Goal: Obtain resource: Download file/media

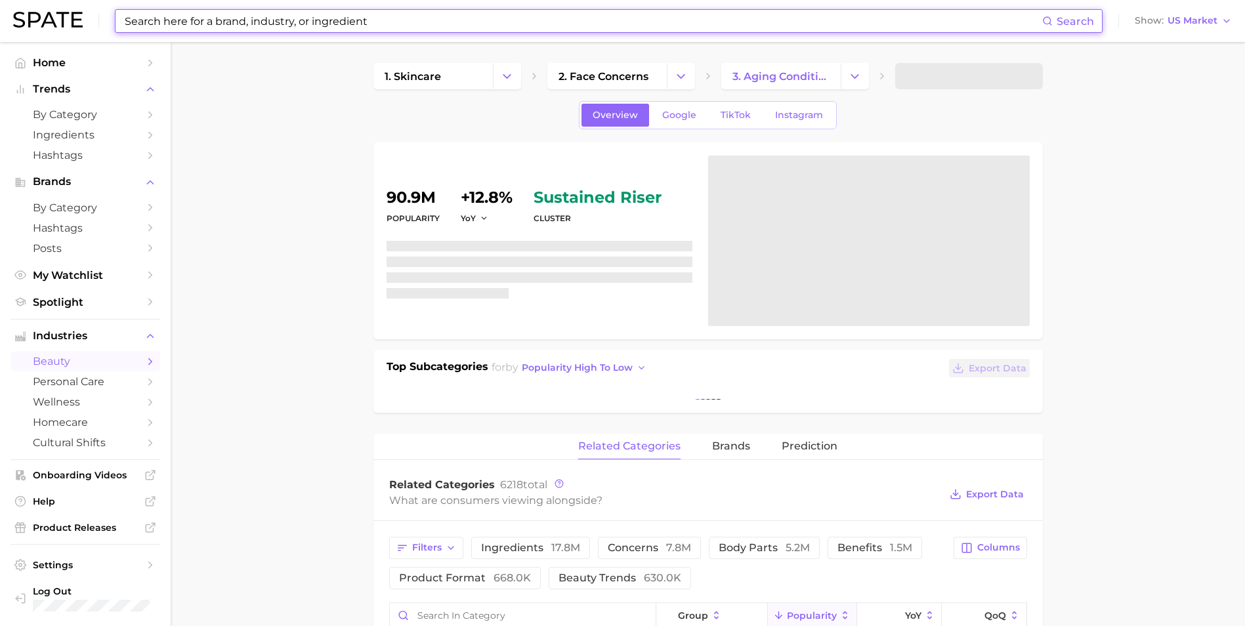
click at [259, 24] on input at bounding box center [582, 21] width 919 height 22
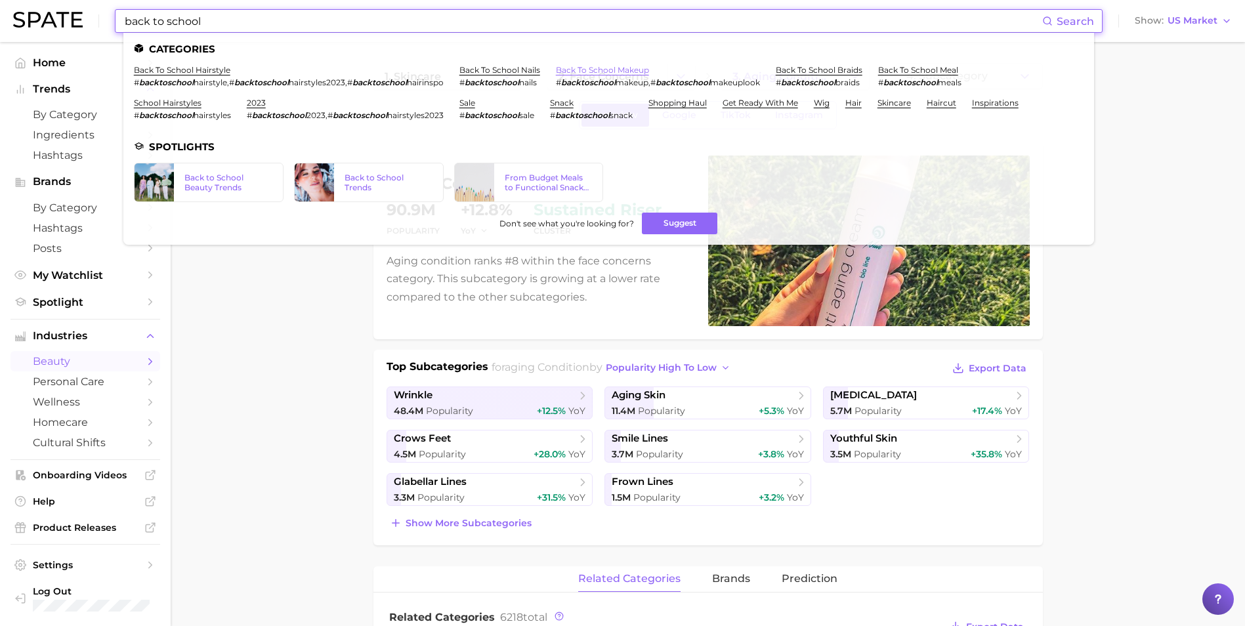
type input "back to school"
click at [598, 66] on link "back to school makeup" at bounding box center [602, 70] width 93 height 10
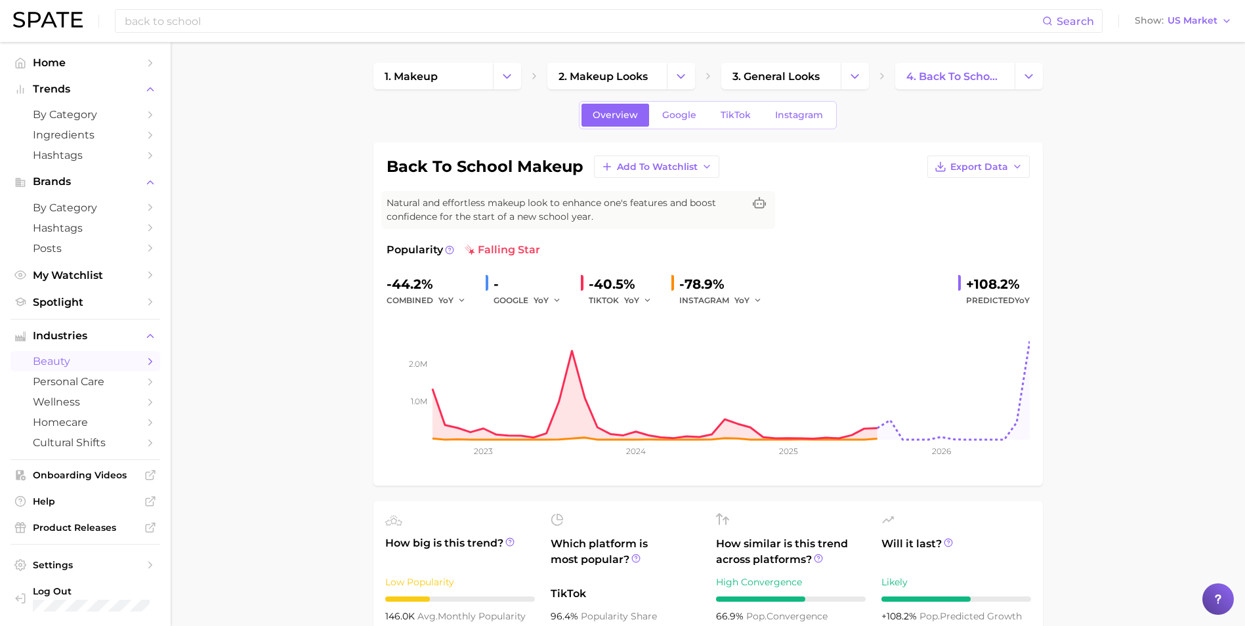
click at [896, 245] on div "Popularity falling star" at bounding box center [707, 250] width 643 height 16
drag, startPoint x: 896, startPoint y: 245, endPoint x: 982, endPoint y: 184, distance: 105.0
click at [982, 184] on div "back to school makeup Add to Watchlist Export Data Natural and effortless makeu…" at bounding box center [707, 313] width 643 height 317
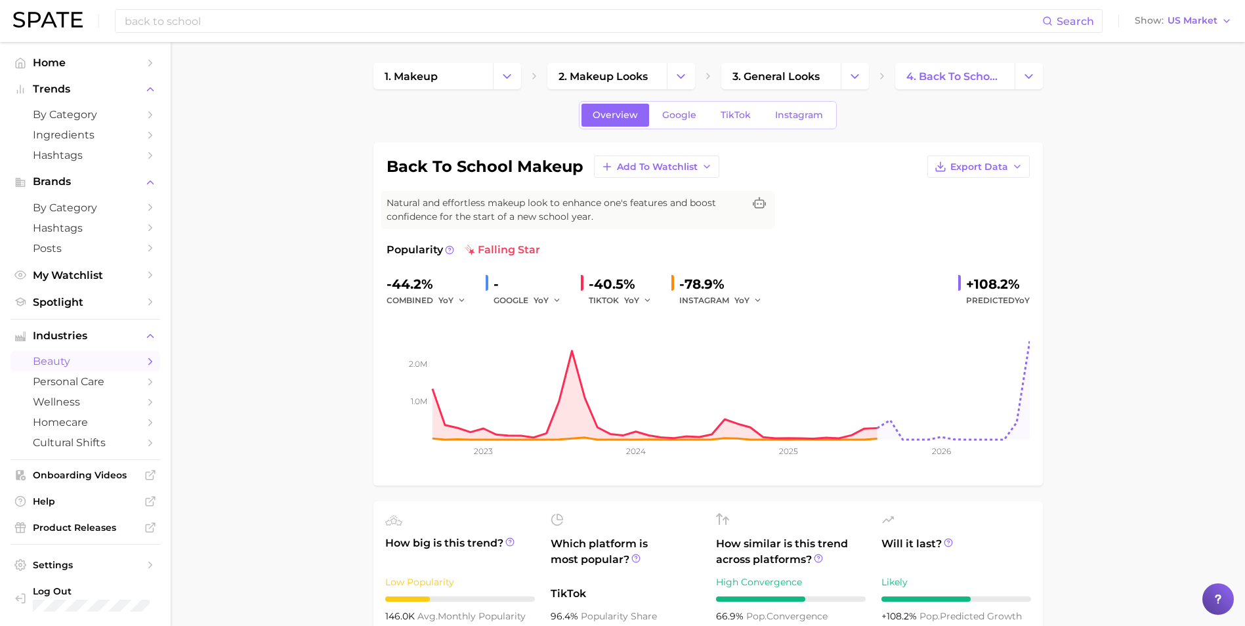
click at [998, 183] on div "back to school makeup Add to Watchlist Export Data Natural and effortless makeu…" at bounding box center [707, 313] width 643 height 317
click at [998, 171] on span "Export Data" at bounding box center [979, 166] width 58 height 11
click at [974, 197] on button "Time Series CSV" at bounding box center [957, 191] width 144 height 24
click at [512, 283] on div "-" at bounding box center [531, 284] width 77 height 21
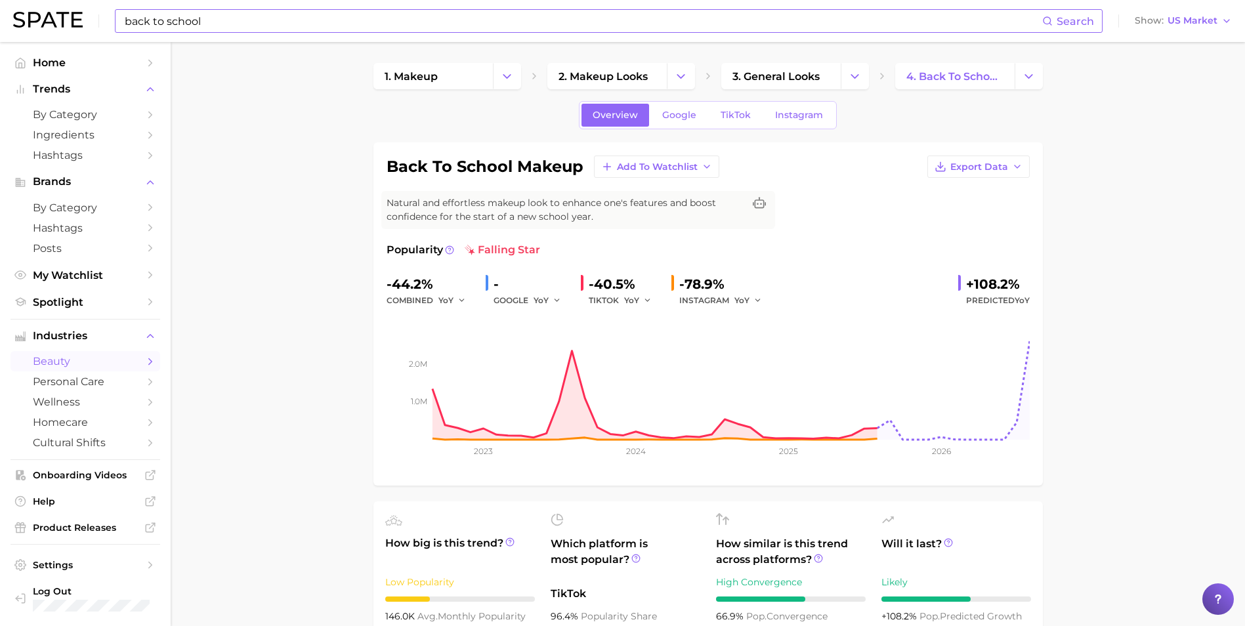
click at [382, 17] on input "back to school" at bounding box center [582, 21] width 919 height 22
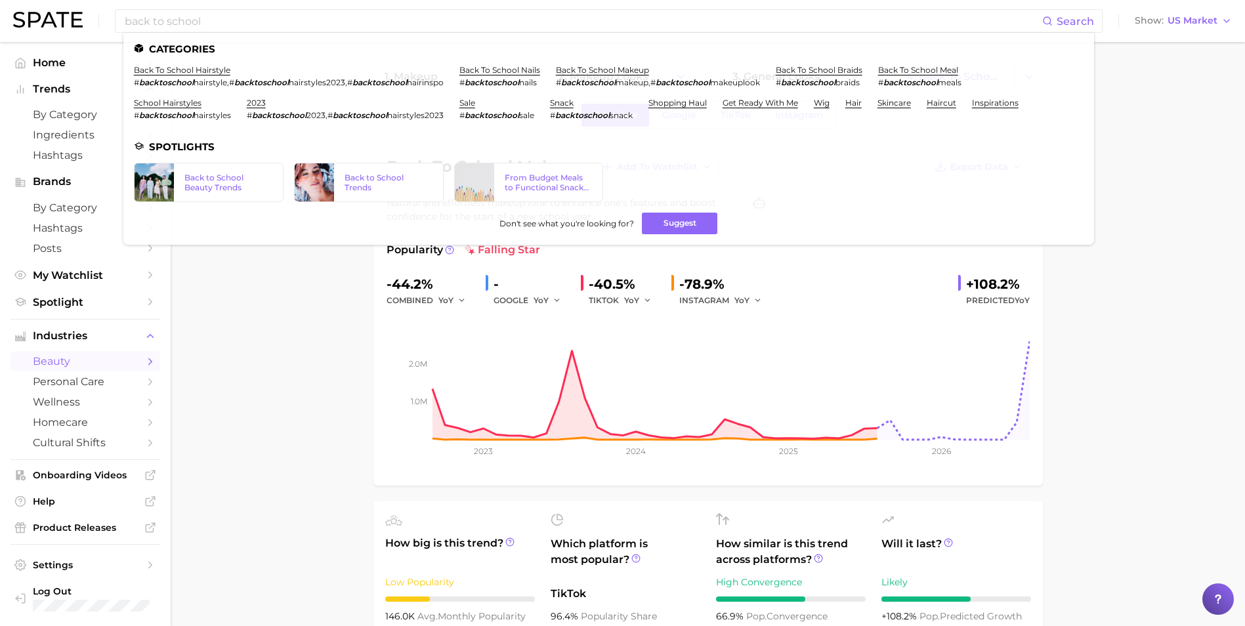
drag, startPoint x: 253, startPoint y: 302, endPoint x: 211, endPoint y: 321, distance: 46.4
